Goal: Transaction & Acquisition: Purchase product/service

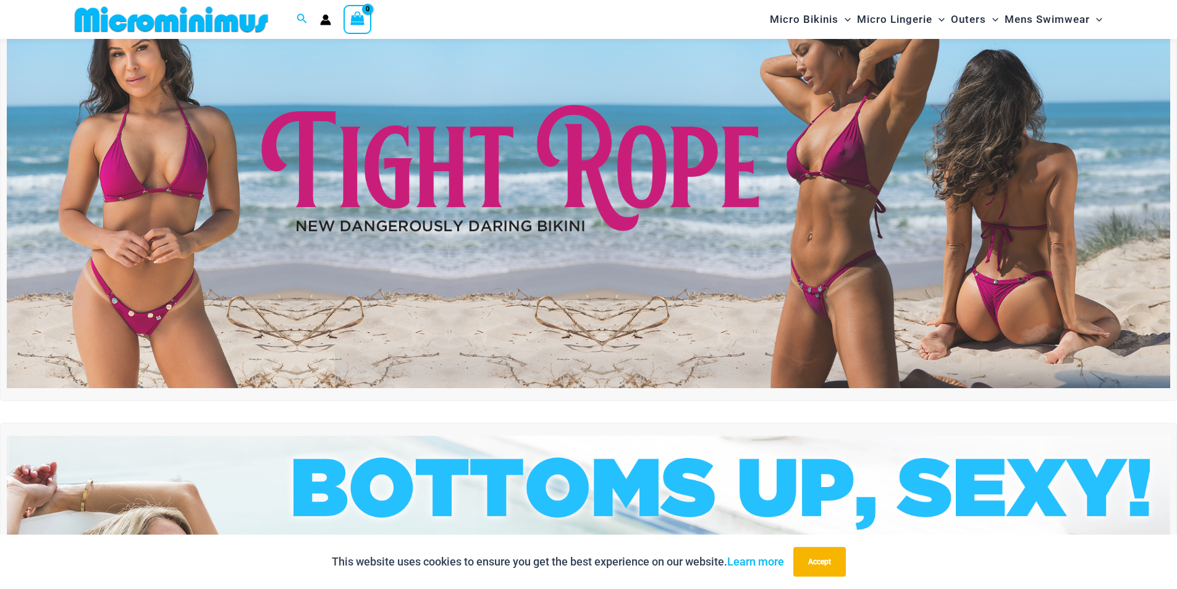
scroll to position [51, 0]
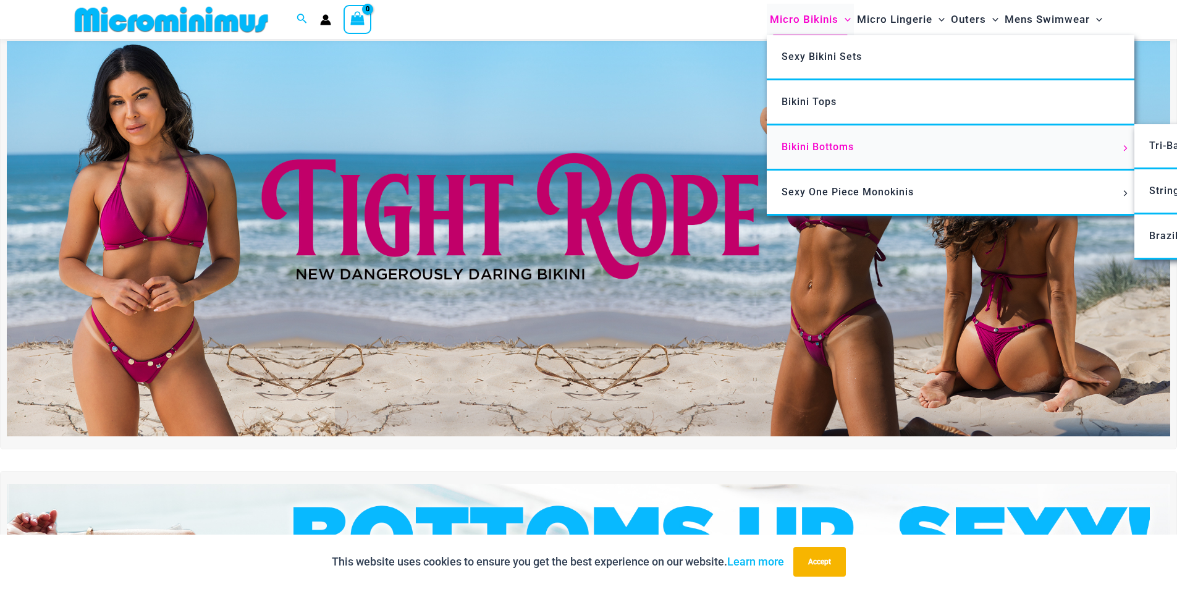
click at [814, 157] on link "Bikini Bottoms" at bounding box center [951, 147] width 368 height 45
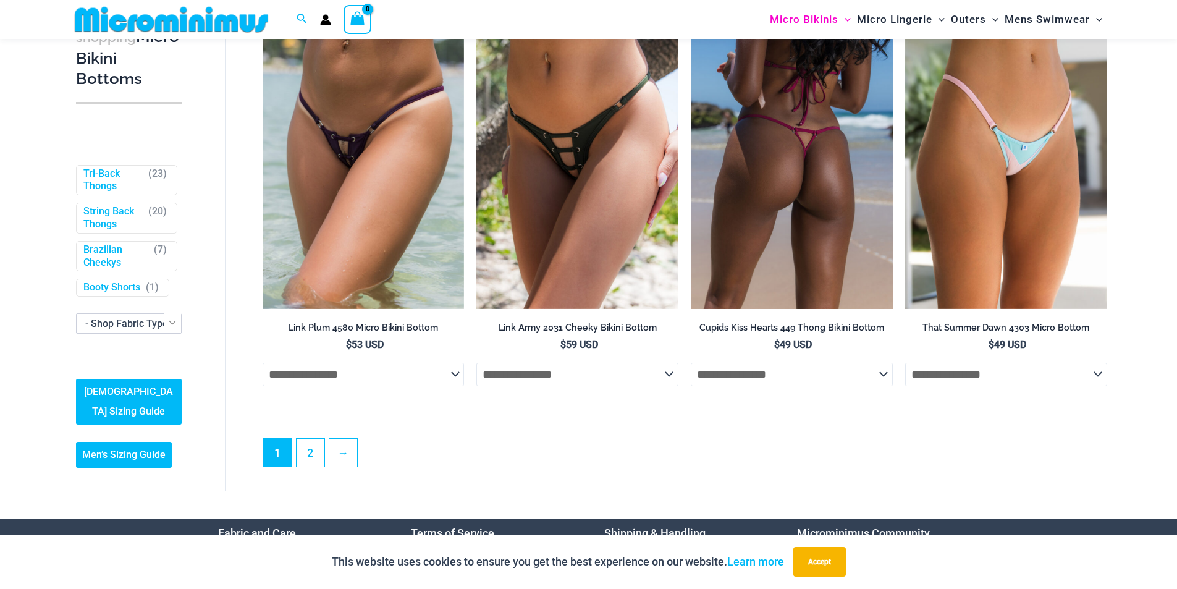
scroll to position [3635, 0]
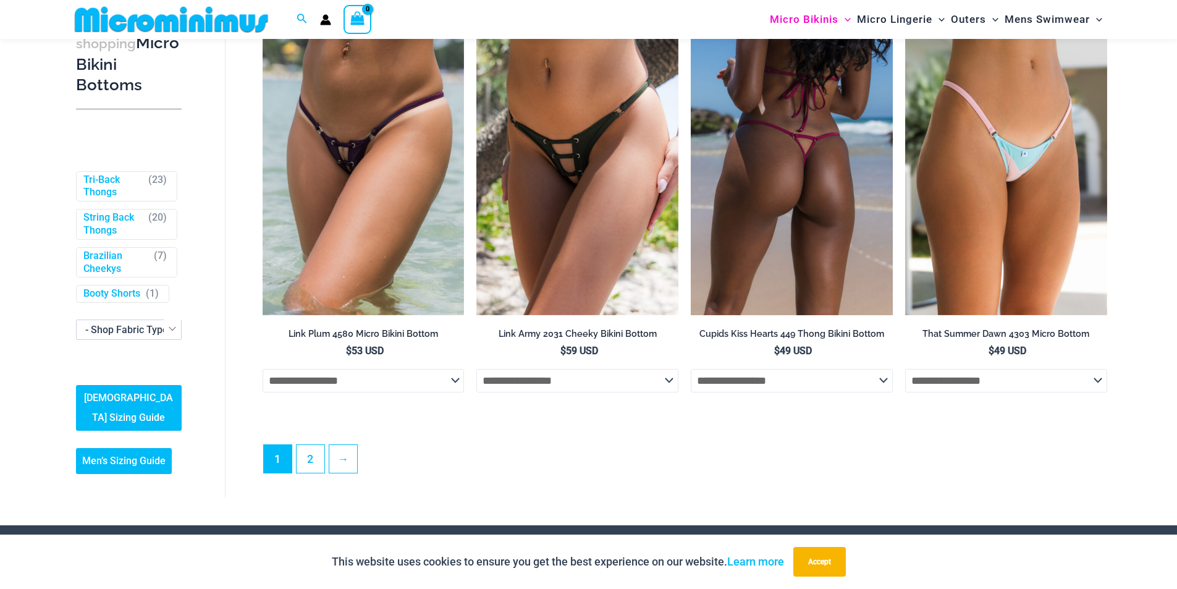
click at [831, 192] on img at bounding box center [792, 163] width 202 height 303
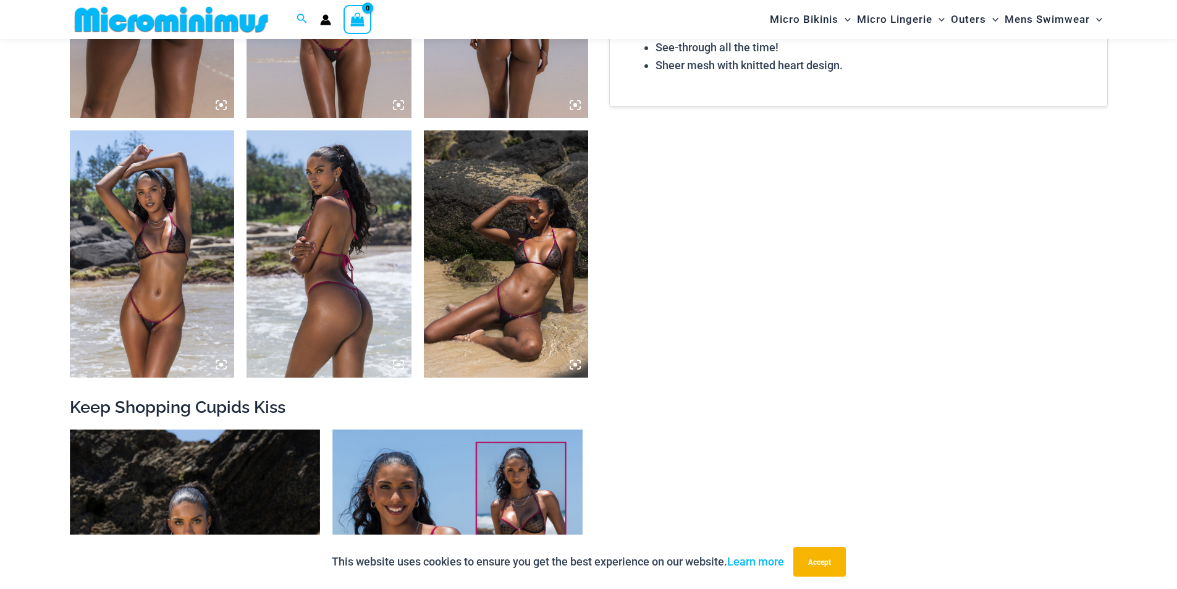
scroll to position [1039, 0]
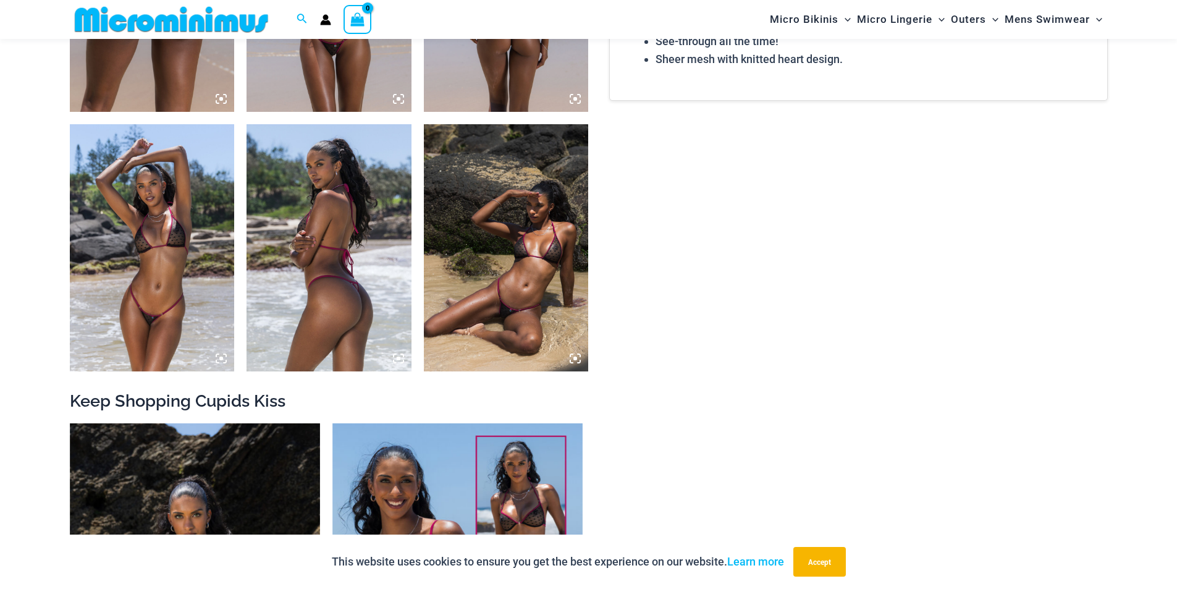
click at [523, 248] on img at bounding box center [506, 247] width 165 height 247
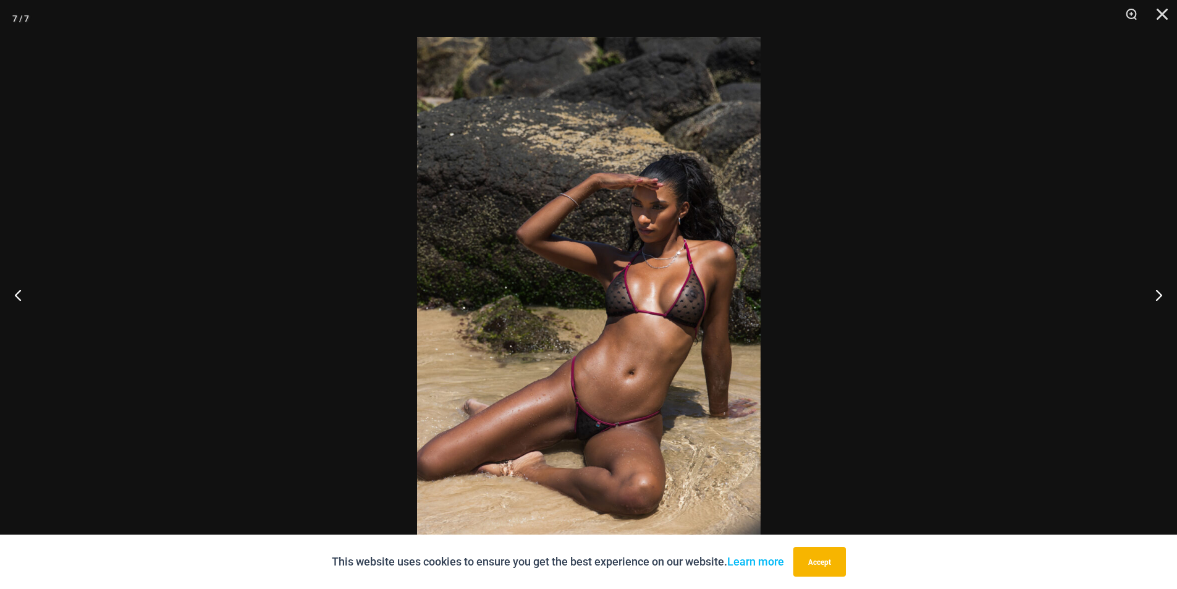
click at [605, 461] on img at bounding box center [589, 294] width 344 height 515
